Goal: Information Seeking & Learning: Learn about a topic

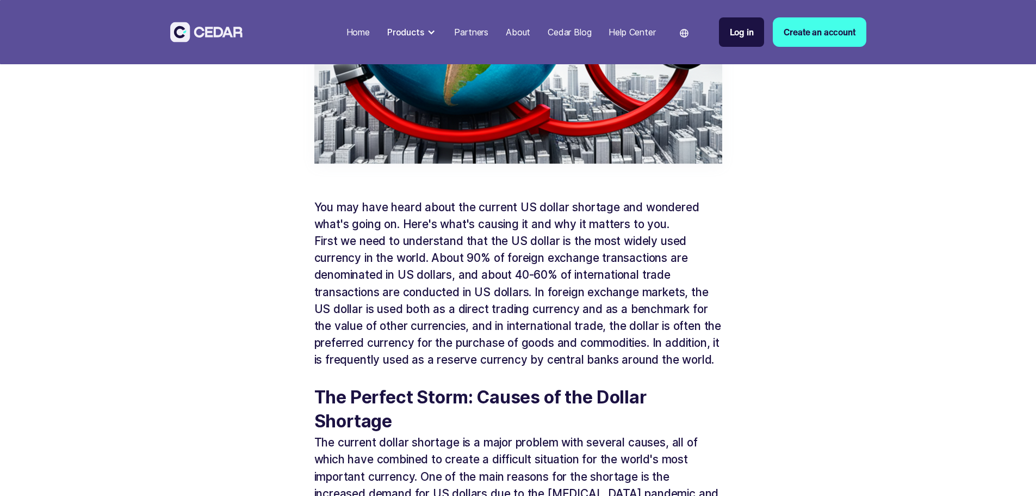
scroll to position [510, 0]
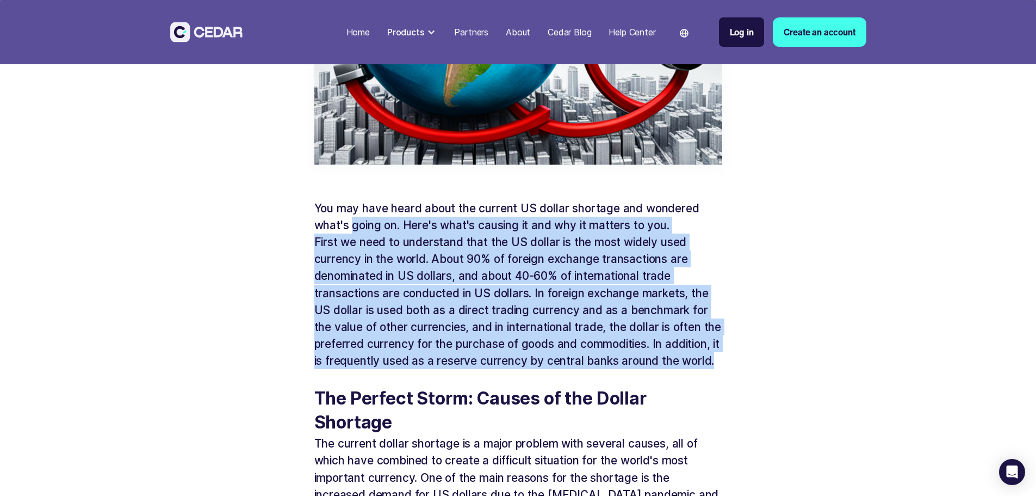
drag, startPoint x: 355, startPoint y: 224, endPoint x: 593, endPoint y: 382, distance: 285.6
click at [593, 369] on p "First we need to understand that the US dollar is the most widely used currency…" at bounding box center [518, 301] width 408 height 136
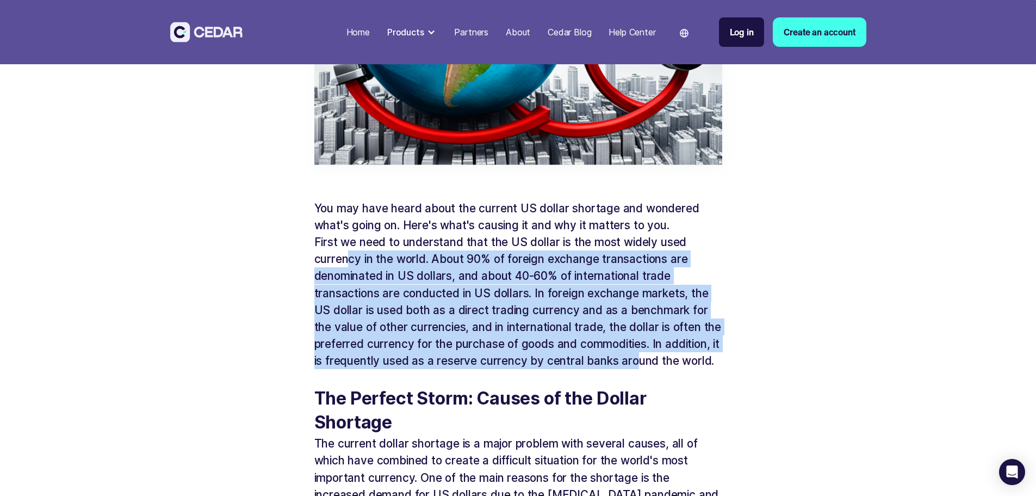
drag, startPoint x: 347, startPoint y: 262, endPoint x: 695, endPoint y: 363, distance: 362.7
click at [695, 363] on p "First we need to understand that the US dollar is the most widely used currency…" at bounding box center [518, 301] width 408 height 136
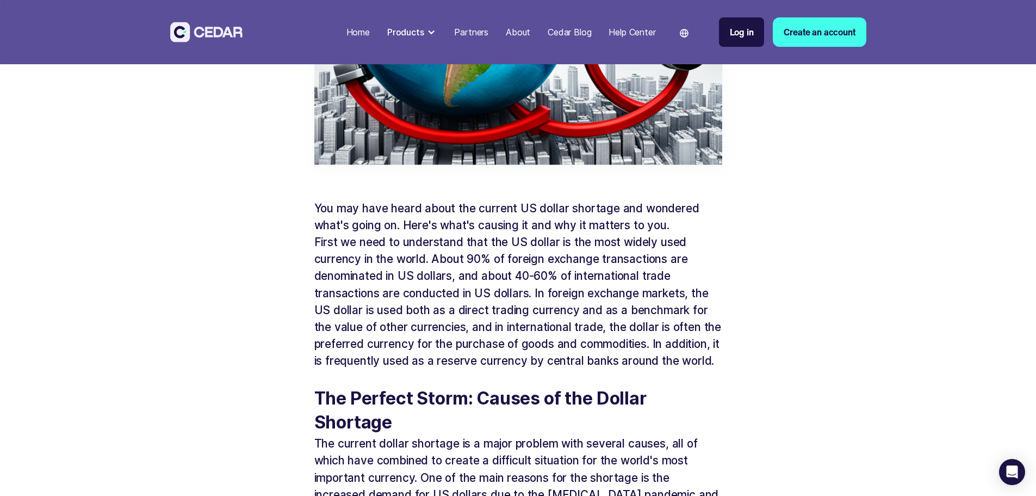
click at [442, 386] on p "‍" at bounding box center [518, 377] width 408 height 17
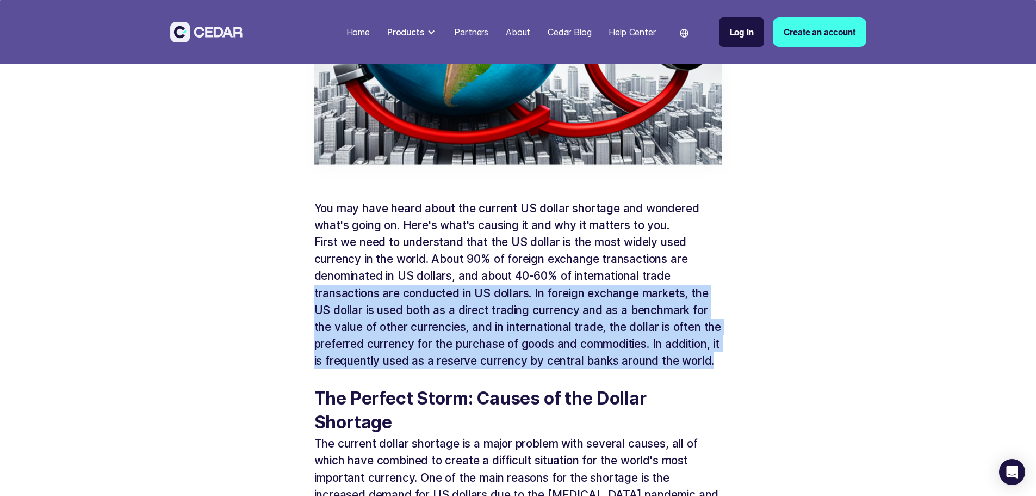
drag, startPoint x: 312, startPoint y: 296, endPoint x: 630, endPoint y: 380, distance: 328.9
click at [629, 369] on p "First we need to understand that the US dollar is the most widely used currency…" at bounding box center [518, 301] width 408 height 136
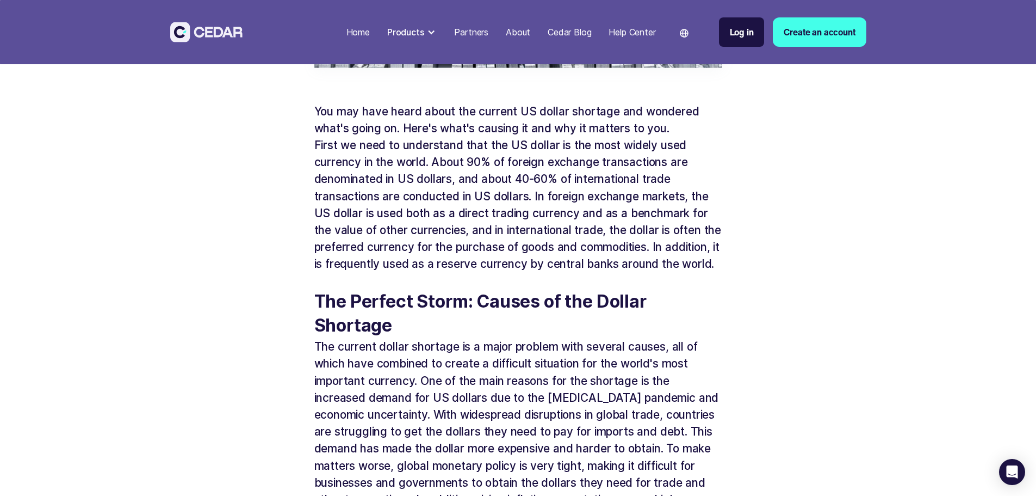
scroll to position [619, 0]
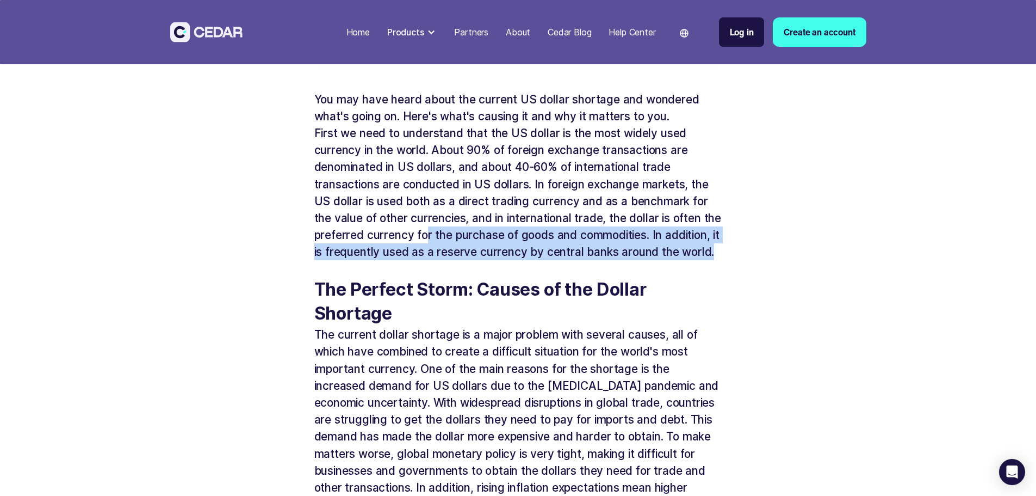
drag, startPoint x: 527, startPoint y: 235, endPoint x: 668, endPoint y: 265, distance: 145.2
click at [668, 261] on p "First we need to understand that the US dollar is the most widely used currency…" at bounding box center [518, 193] width 408 height 136
click at [431, 261] on p "First we need to understand that the US dollar is the most widely used currency…" at bounding box center [518, 193] width 408 height 136
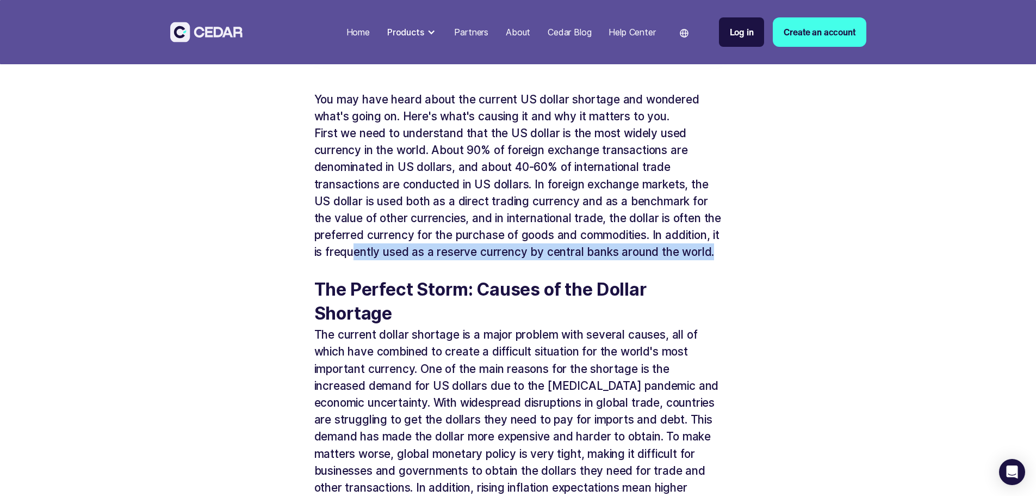
drag, startPoint x: 410, startPoint y: 255, endPoint x: 504, endPoint y: 269, distance: 95.2
click at [504, 261] on p "First we need to understand that the US dollar is the most widely used currency…" at bounding box center [518, 193] width 408 height 136
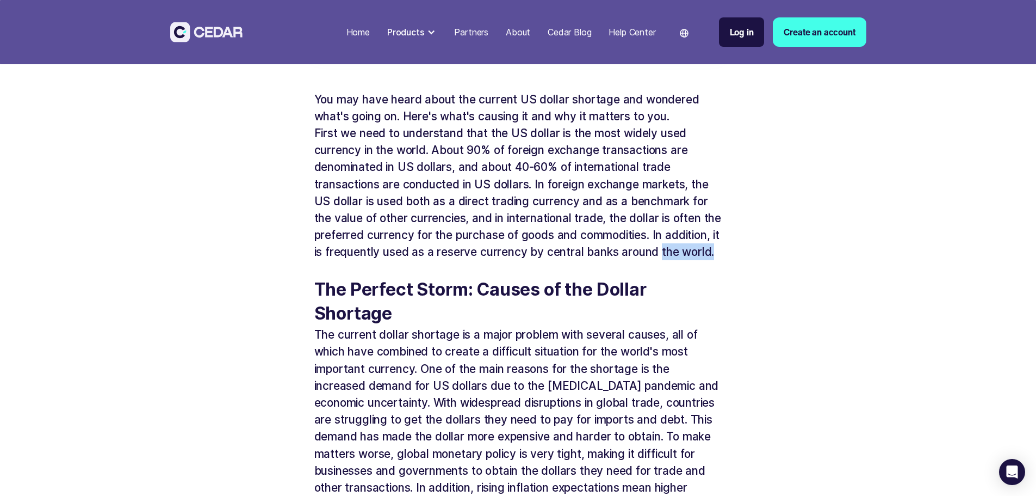
drag, startPoint x: 314, startPoint y: 270, endPoint x: 411, endPoint y: 271, distance: 96.8
click at [411, 261] on p "First we need to understand that the US dollar is the most widely used currency…" at bounding box center [518, 193] width 408 height 136
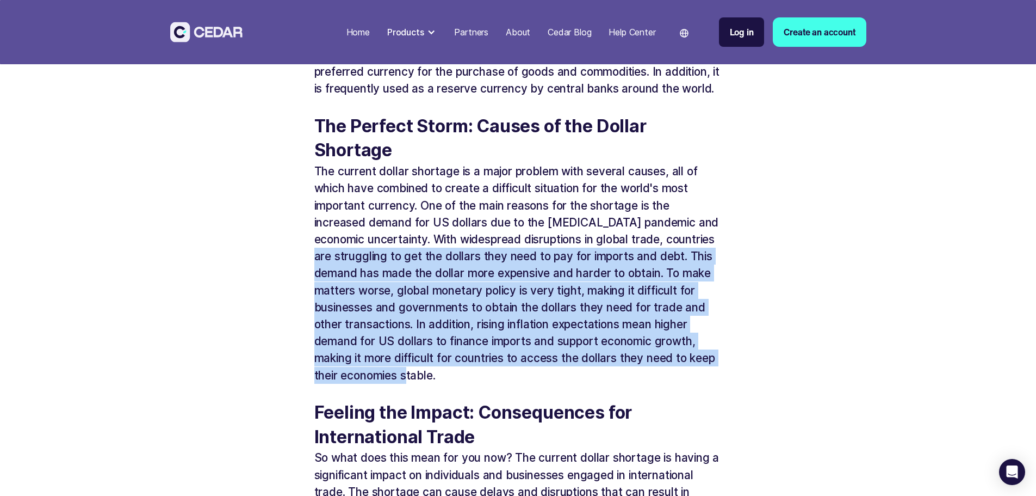
drag, startPoint x: 393, startPoint y: 276, endPoint x: 540, endPoint y: 393, distance: 187.7
click at [540, 383] on p "The current dollar shortage is a major problem with several causes, all of whic…" at bounding box center [518, 273] width 408 height 220
click at [516, 383] on p "The current dollar shortage is a major problem with several causes, all of whic…" at bounding box center [518, 273] width 408 height 220
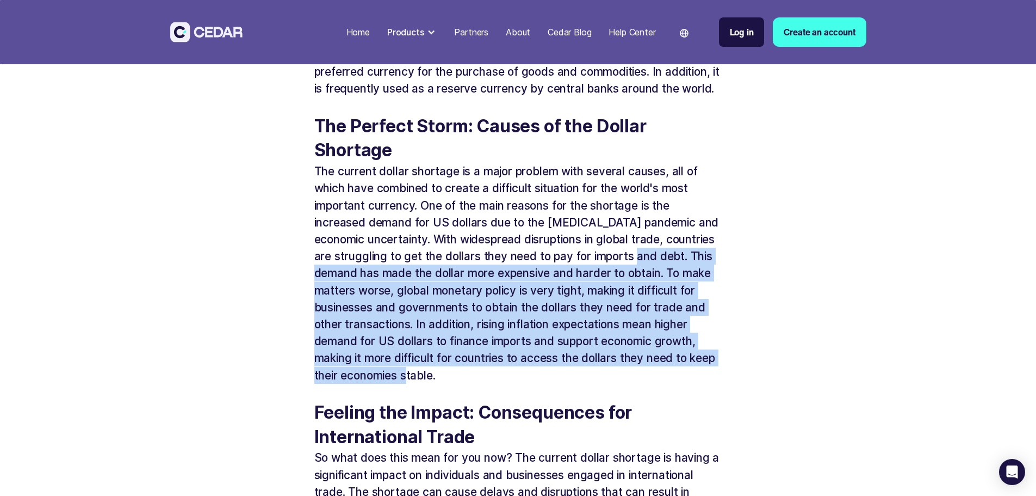
drag, startPoint x: 325, startPoint y: 292, endPoint x: 516, endPoint y: 386, distance: 213.3
click at [516, 383] on p "The current dollar shortage is a major problem with several causes, all of whic…" at bounding box center [518, 273] width 408 height 220
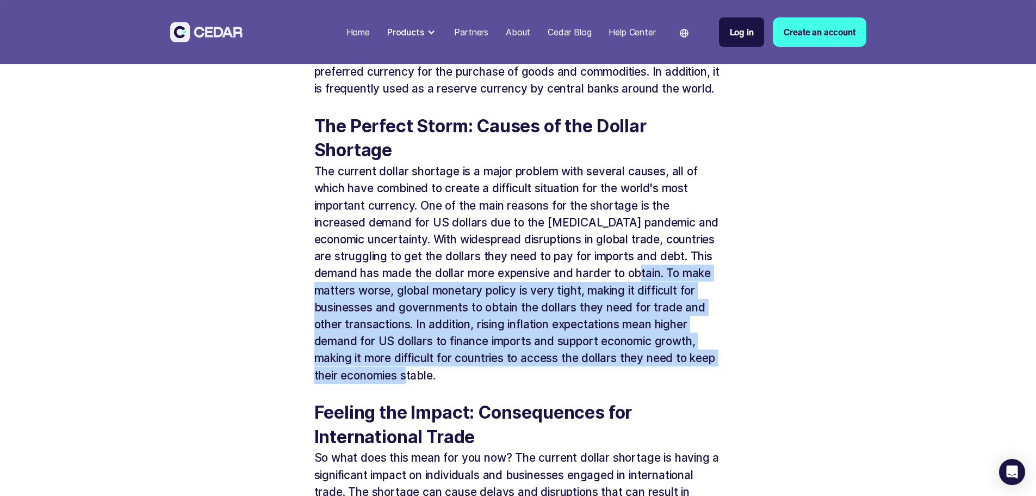
drag, startPoint x: 317, startPoint y: 308, endPoint x: 588, endPoint y: 389, distance: 283.1
click at [588, 383] on p "The current dollar shortage is a major problem with several causes, all of whic…" at bounding box center [518, 273] width 408 height 220
drag, startPoint x: 586, startPoint y: 388, endPoint x: 530, endPoint y: 364, distance: 60.9
click at [585, 383] on p "The current dollar shortage is a major problem with several causes, all of whic…" at bounding box center [518, 273] width 408 height 220
click at [414, 323] on p "The current dollar shortage is a major problem with several causes, all of whic…" at bounding box center [518, 273] width 408 height 220
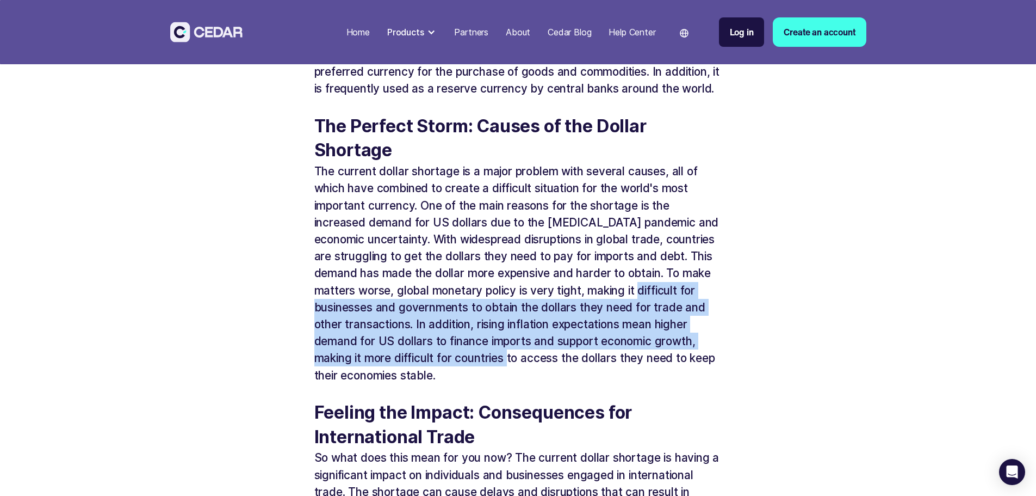
drag, startPoint x: 340, startPoint y: 327, endPoint x: 586, endPoint y: 383, distance: 252.0
click at [586, 383] on p "The current dollar shortage is a major problem with several causes, all of whic…" at bounding box center [518, 273] width 408 height 220
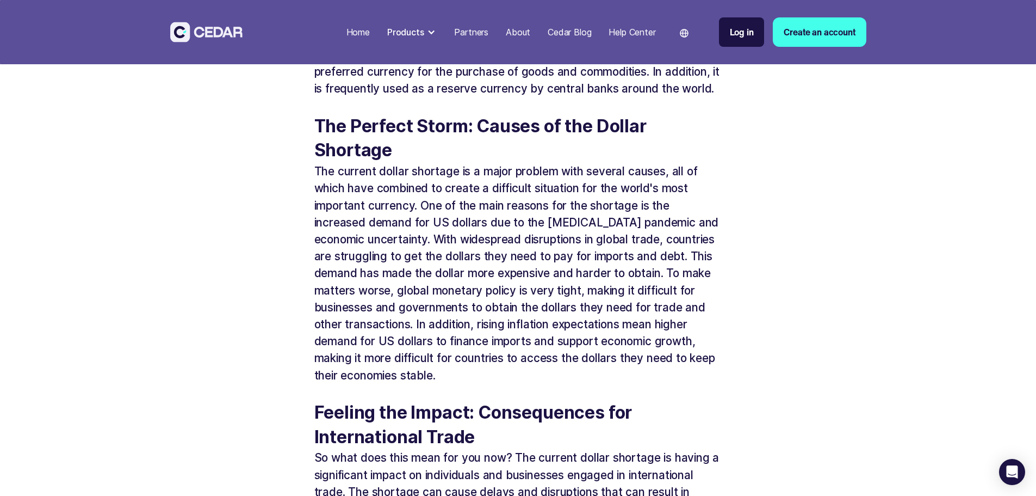
click at [478, 400] on p "‍" at bounding box center [518, 391] width 408 height 17
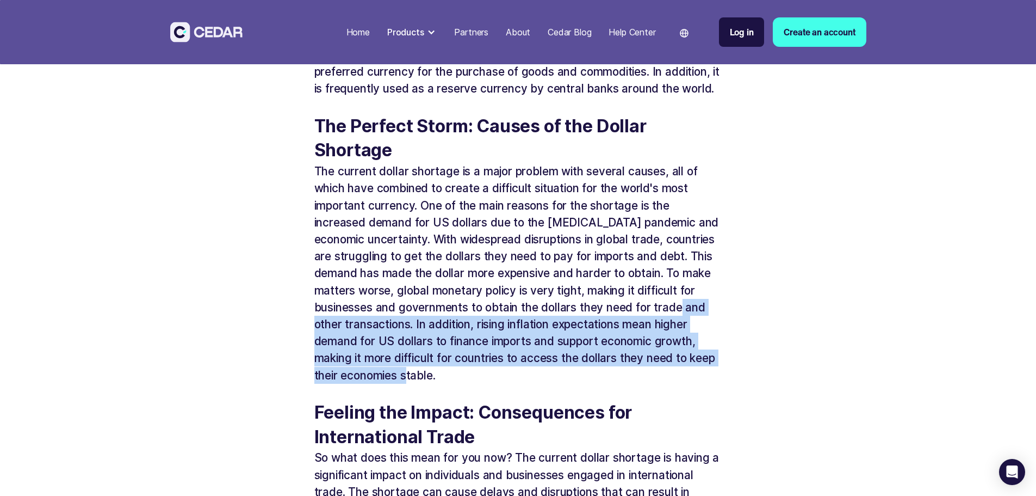
drag, startPoint x: 376, startPoint y: 341, endPoint x: 562, endPoint y: 398, distance: 195.1
click at [562, 383] on p "The current dollar shortage is a major problem with several causes, all of whic…" at bounding box center [518, 273] width 408 height 220
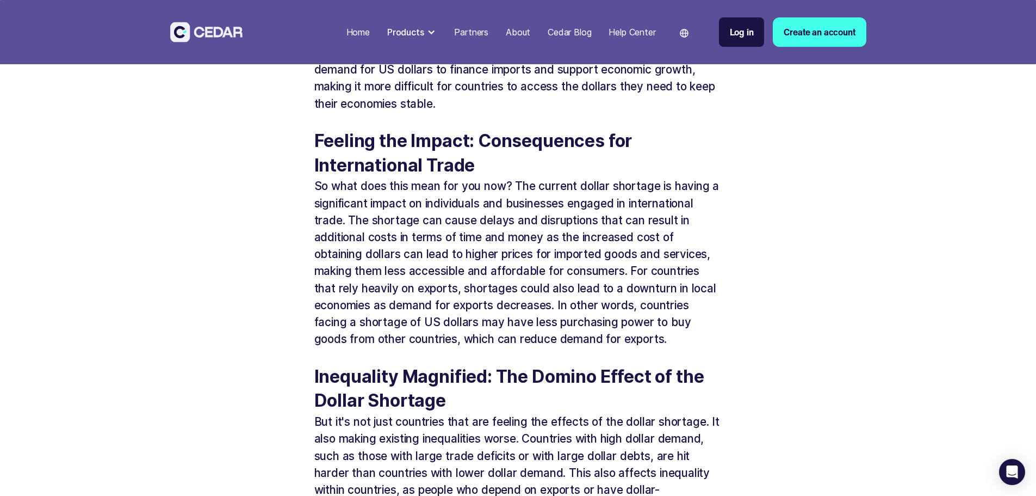
scroll to position [1054, 0]
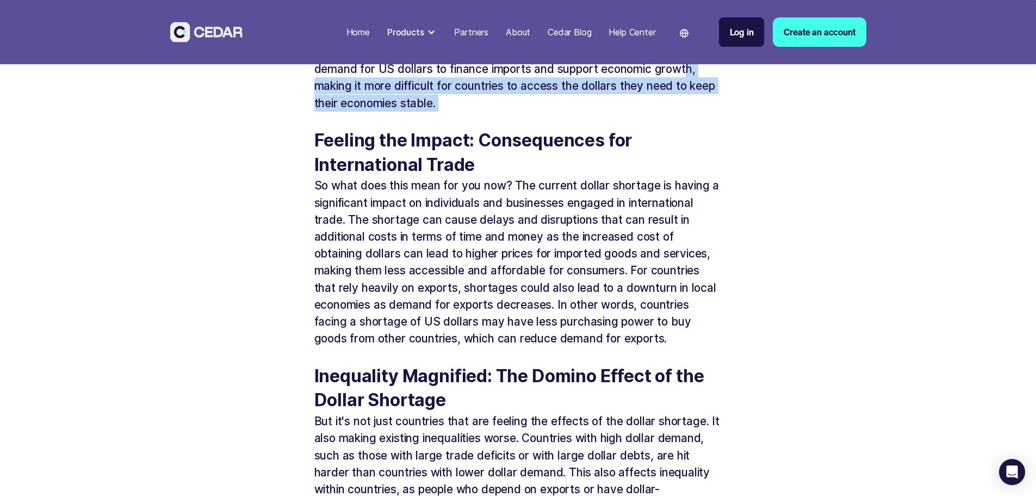
drag, startPoint x: 381, startPoint y: 101, endPoint x: 592, endPoint y: 133, distance: 213.0
click at [592, 133] on div "You may have heard about the current US dollar shortage and wondered what's goi…" at bounding box center [518, 455] width 408 height 1599
click at [592, 128] on p "‍" at bounding box center [518, 120] width 408 height 17
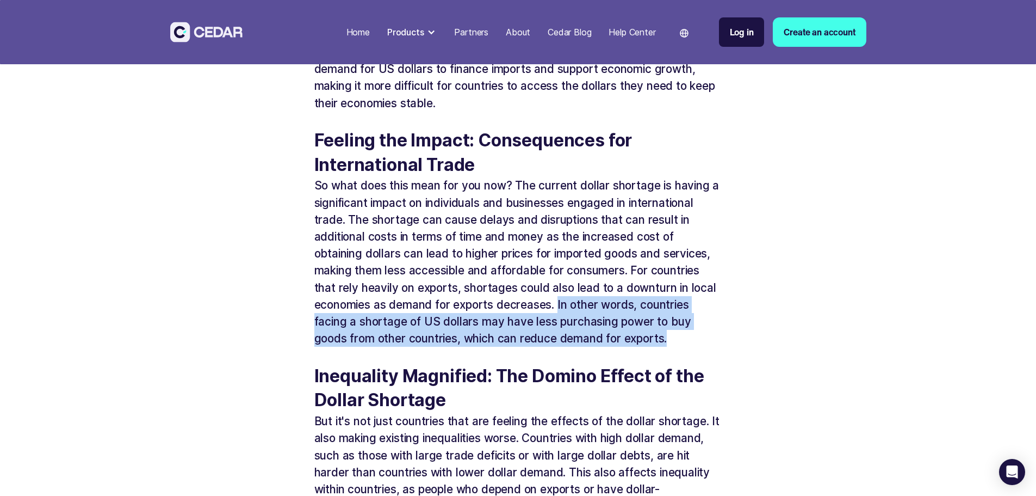
drag, startPoint x: 559, startPoint y: 324, endPoint x: 693, endPoint y: 359, distance: 138.3
click at [693, 346] on p "So what does this mean for you now? The current dollar shortage is having a sig…" at bounding box center [518, 262] width 408 height 170
drag, startPoint x: 312, startPoint y: 338, endPoint x: 686, endPoint y: 350, distance: 375.0
click at [686, 350] on div "The US Dollar Shortage and Its Impact on International Trade You may have heard…" at bounding box center [518, 139] width 511 height 2300
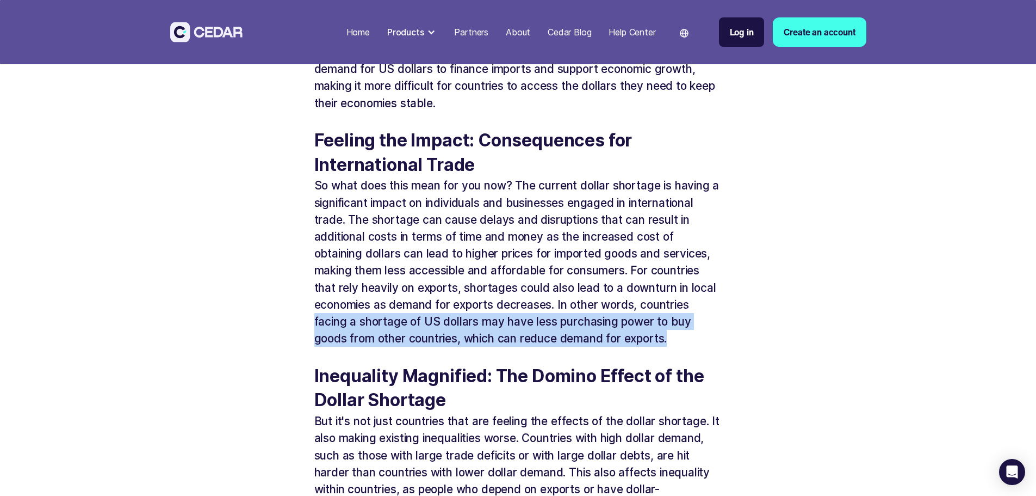
click at [686, 346] on p "So what does this mean for you now? The current dollar shortage is having a sig…" at bounding box center [518, 262] width 408 height 170
drag, startPoint x: 559, startPoint y: 322, endPoint x: 678, endPoint y: 349, distance: 122.2
click at [678, 346] on p "So what does this mean for you now? The current dollar shortage is having a sig…" at bounding box center [518, 262] width 408 height 170
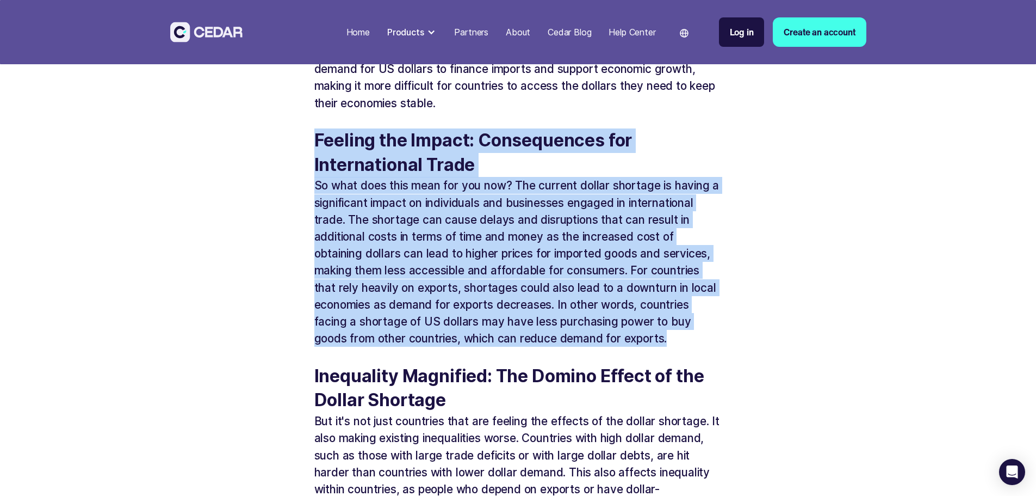
drag, startPoint x: 317, startPoint y: 157, endPoint x: 699, endPoint y: 356, distance: 431.8
click at [699, 356] on div "You may have heard about the current US dollar shortage and wondered what's goi…" at bounding box center [518, 455] width 408 height 1599
click at [699, 346] on p "So what does this mean for you now? The current dollar shortage is having a sig…" at bounding box center [518, 262] width 408 height 170
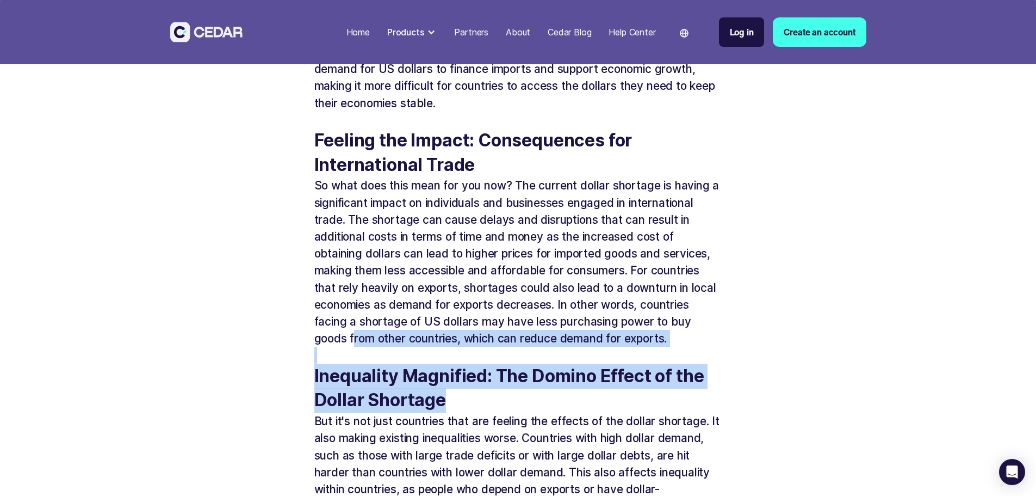
drag, startPoint x: 355, startPoint y: 354, endPoint x: 664, endPoint y: 409, distance: 314.4
click at [664, 409] on div "You may have heard about the current US dollar shortage and wondered what's goi…" at bounding box center [518, 455] width 408 height 1599
click at [465, 413] on h5 "Inequality Magnified: The Domino Effect of the Dollar Shortage" at bounding box center [518, 388] width 408 height 49
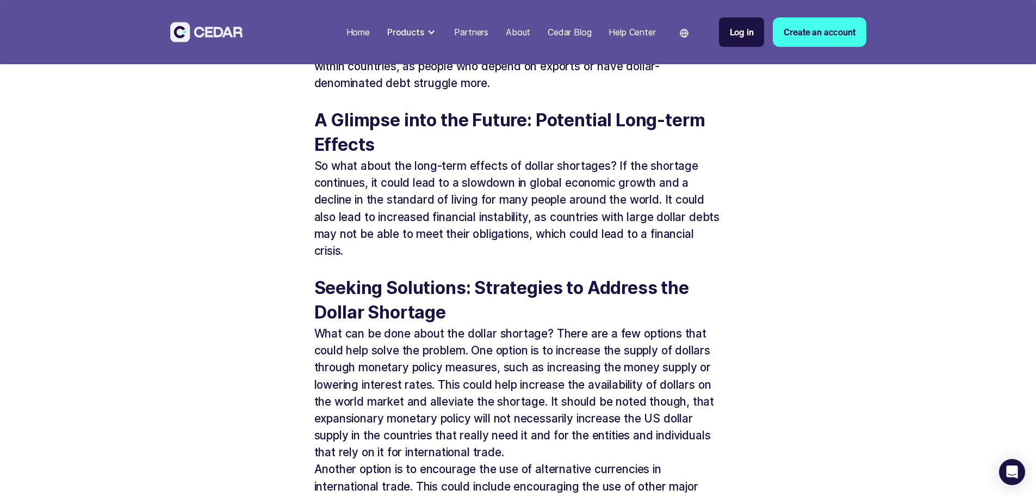
scroll to position [1489, 0]
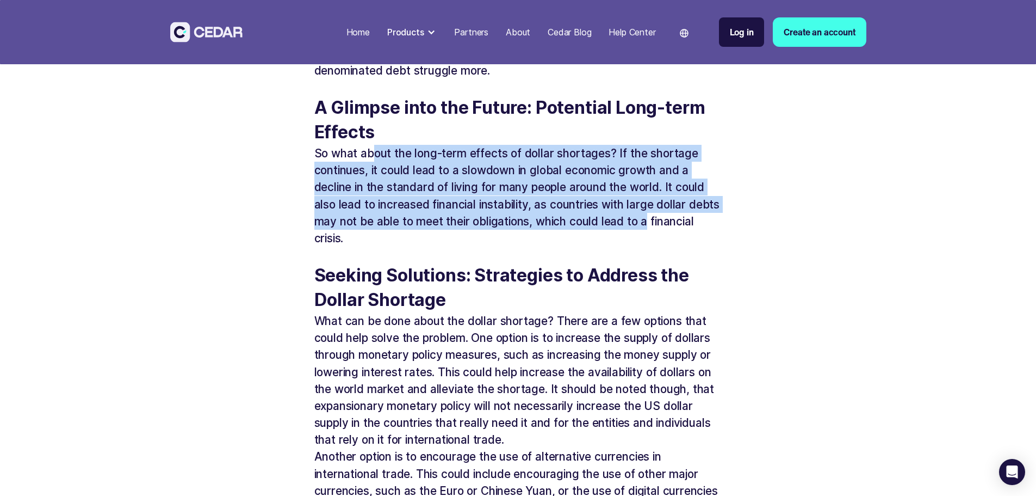
drag, startPoint x: 375, startPoint y: 169, endPoint x: 687, endPoint y: 246, distance: 321.8
click at [687, 246] on p "So what about the long-term effects of dollar shortages? If the shortage contin…" at bounding box center [518, 196] width 408 height 102
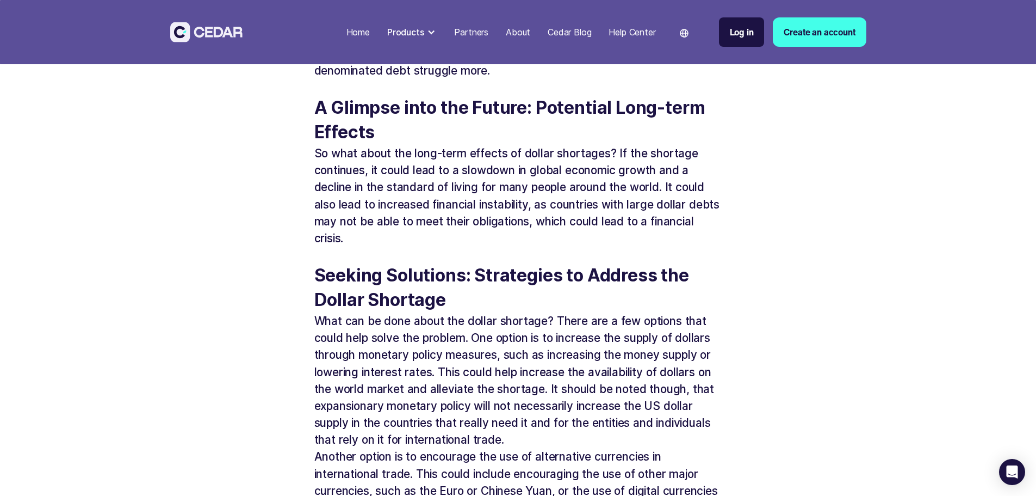
click at [452, 246] on p "So what about the long-term effects of dollar shortages? If the shortage contin…" at bounding box center [518, 196] width 408 height 102
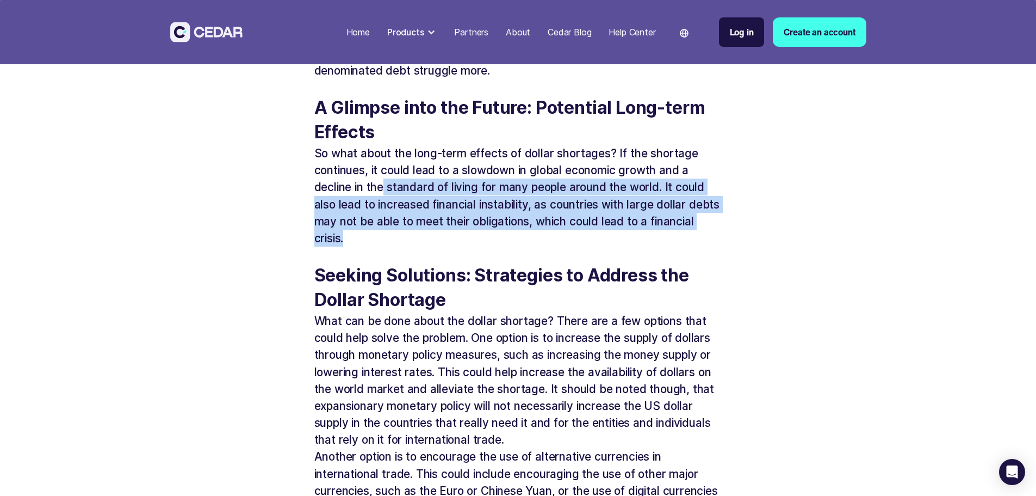
drag, startPoint x: 387, startPoint y: 209, endPoint x: 532, endPoint y: 252, distance: 151.6
click at [532, 246] on p "So what about the long-term effects of dollar shortages? If the shortage contin…" at bounding box center [518, 196] width 408 height 102
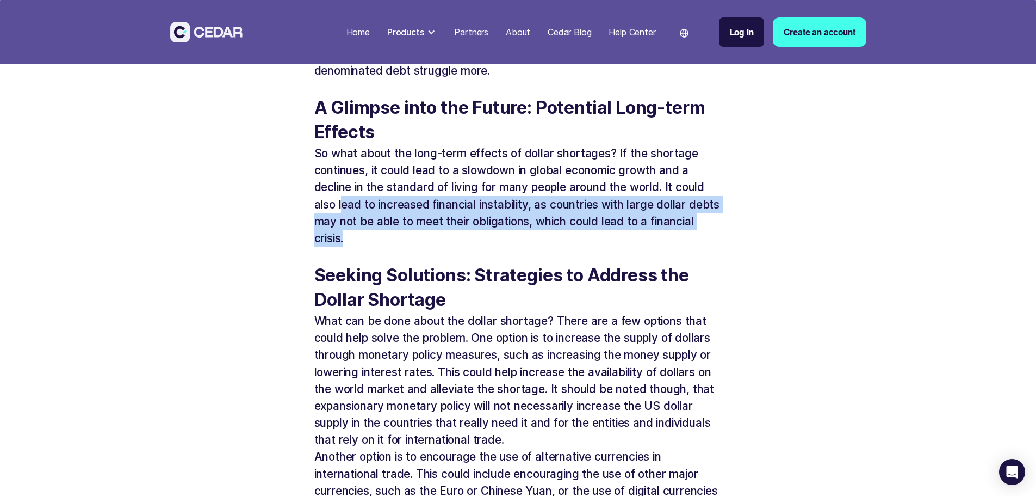
drag, startPoint x: 342, startPoint y: 223, endPoint x: 474, endPoint y: 254, distance: 135.8
click at [474, 246] on p "So what about the long-term effects of dollar shortages? If the shortage contin…" at bounding box center [518, 196] width 408 height 102
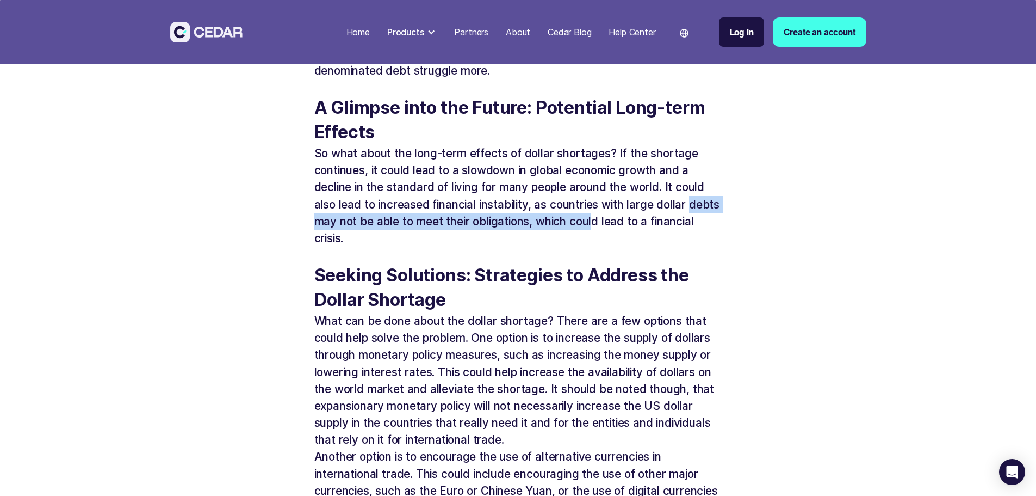
drag, startPoint x: 315, startPoint y: 239, endPoint x: 630, endPoint y: 244, distance: 315.0
click at [630, 244] on p "So what about the long-term effects of dollar shortages? If the shortage contin…" at bounding box center [518, 196] width 408 height 102
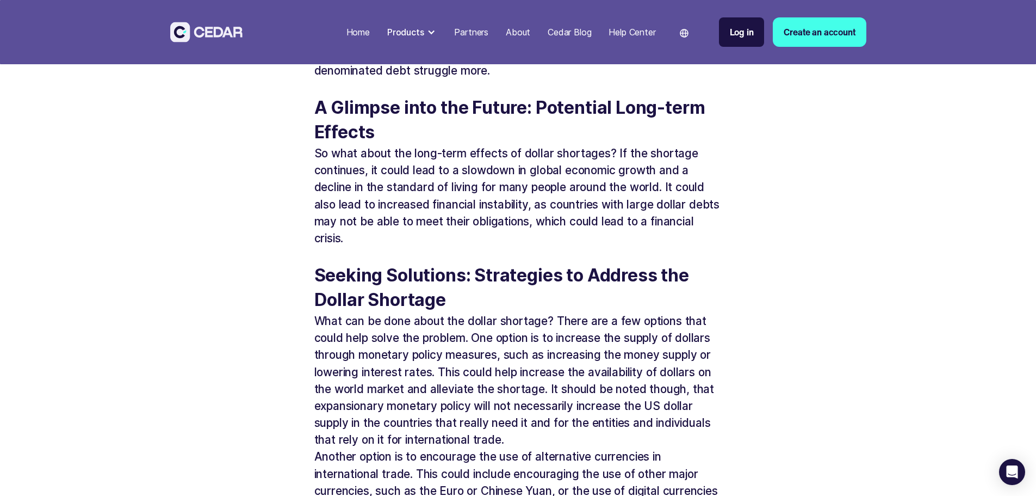
click at [460, 246] on p "So what about the long-term effects of dollar shortages? If the shortage contin…" at bounding box center [518, 196] width 408 height 102
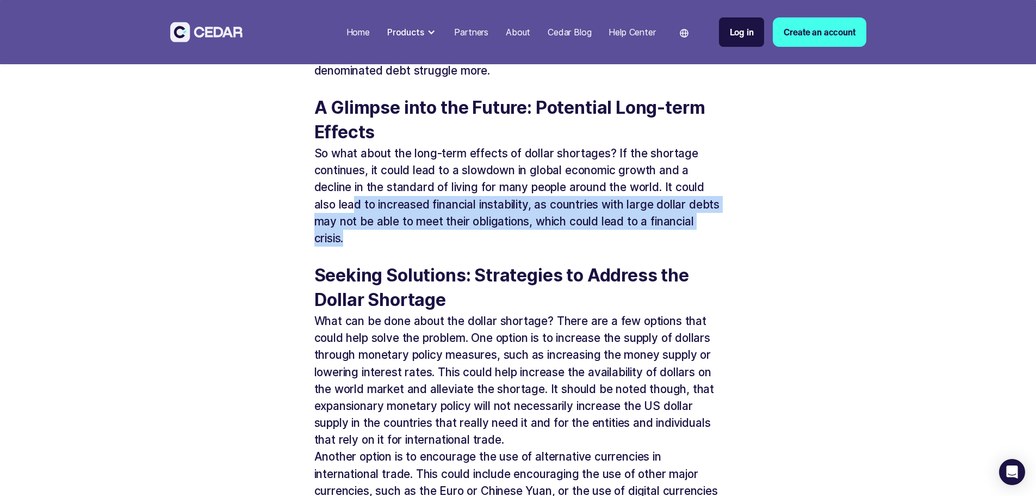
drag, startPoint x: 352, startPoint y: 221, endPoint x: 648, endPoint y: 250, distance: 296.8
click at [648, 246] on p "So what about the long-term effects of dollar shortages? If the shortage contin…" at bounding box center [518, 196] width 408 height 102
click at [442, 246] on p "So what about the long-term effects of dollar shortages? If the shortage contin…" at bounding box center [518, 196] width 408 height 102
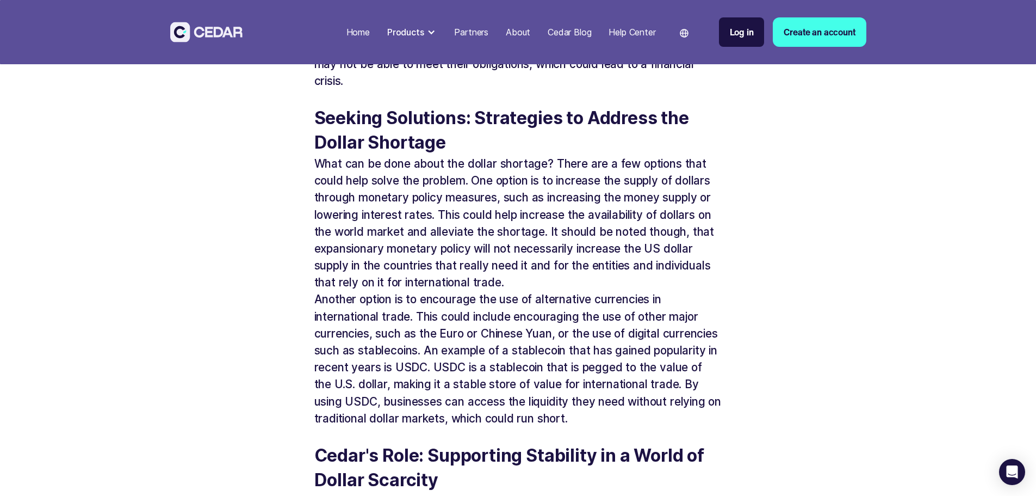
scroll to position [1652, 0]
